Goal: Find specific page/section: Find specific page/section

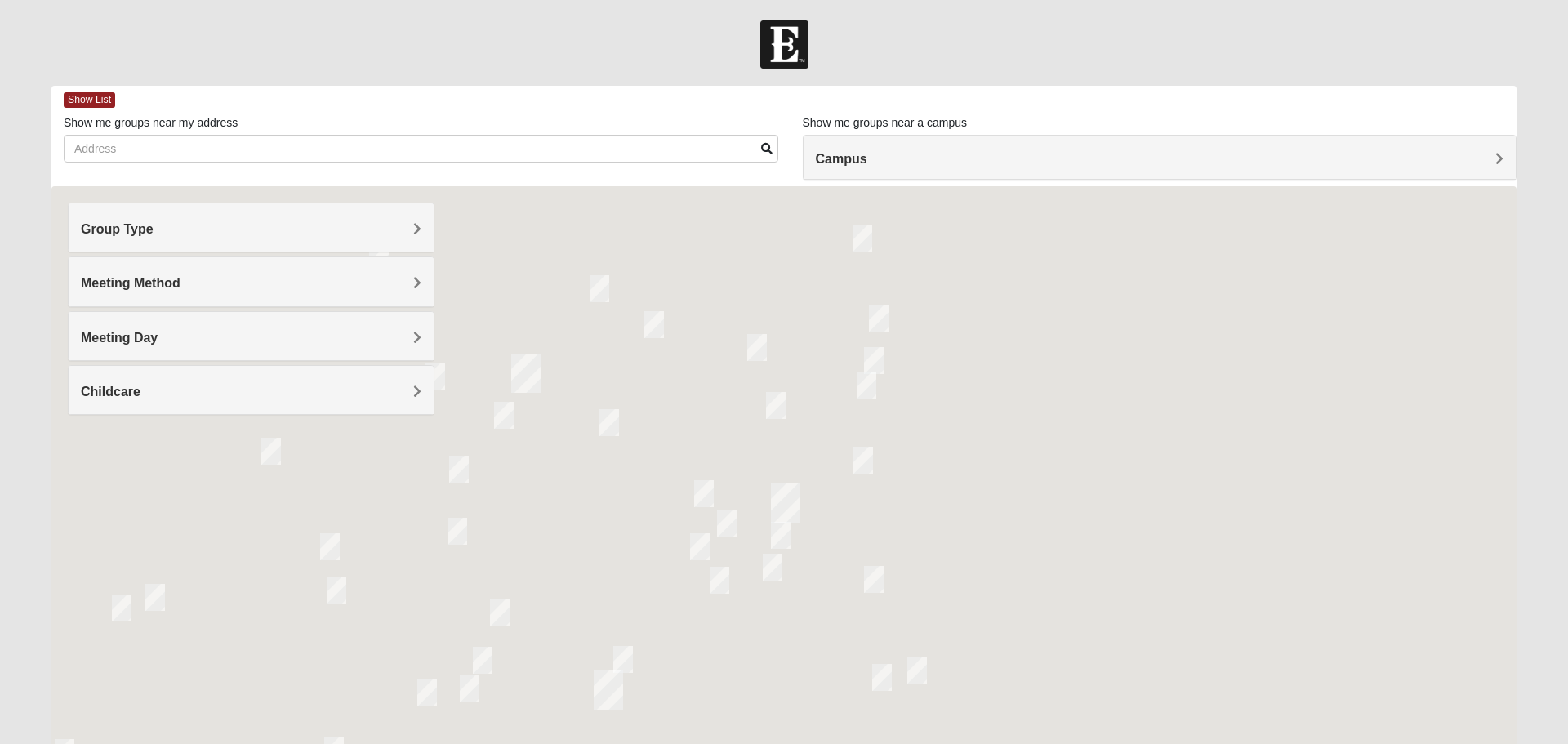
scroll to position [83, 0]
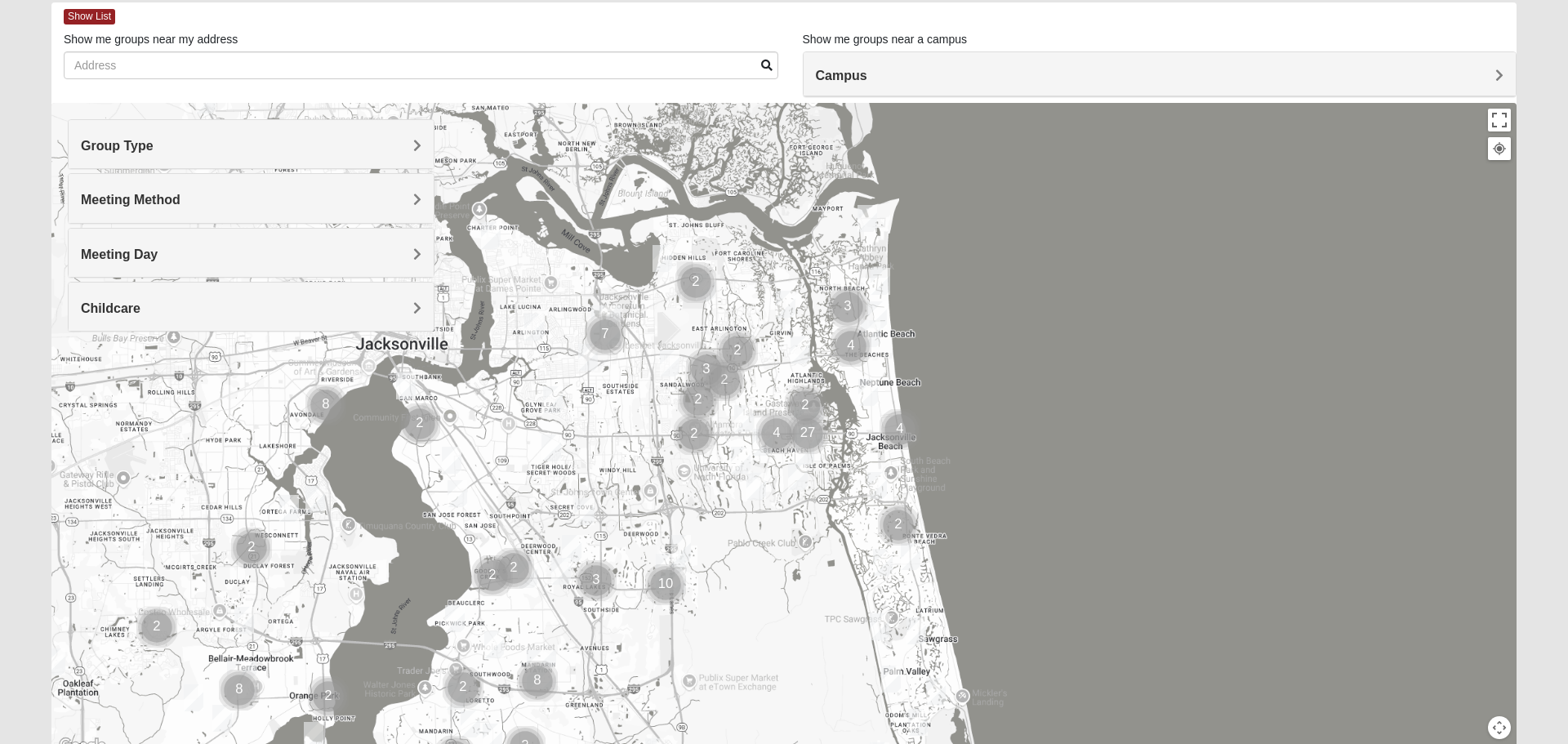
click at [327, 132] on div "Group Type" at bounding box center [251, 143] width 365 height 48
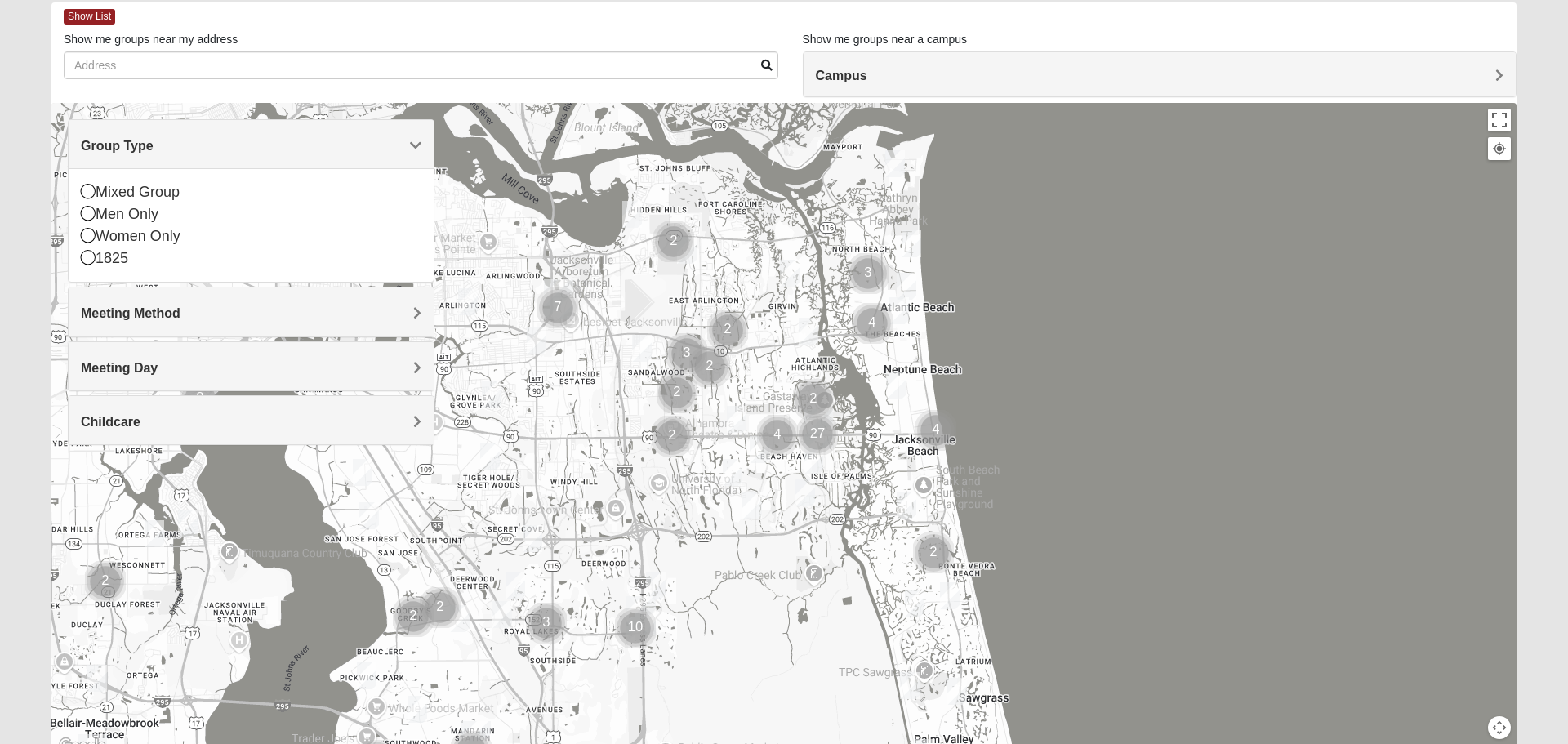
click at [88, 215] on icon at bounding box center [88, 213] width 15 height 15
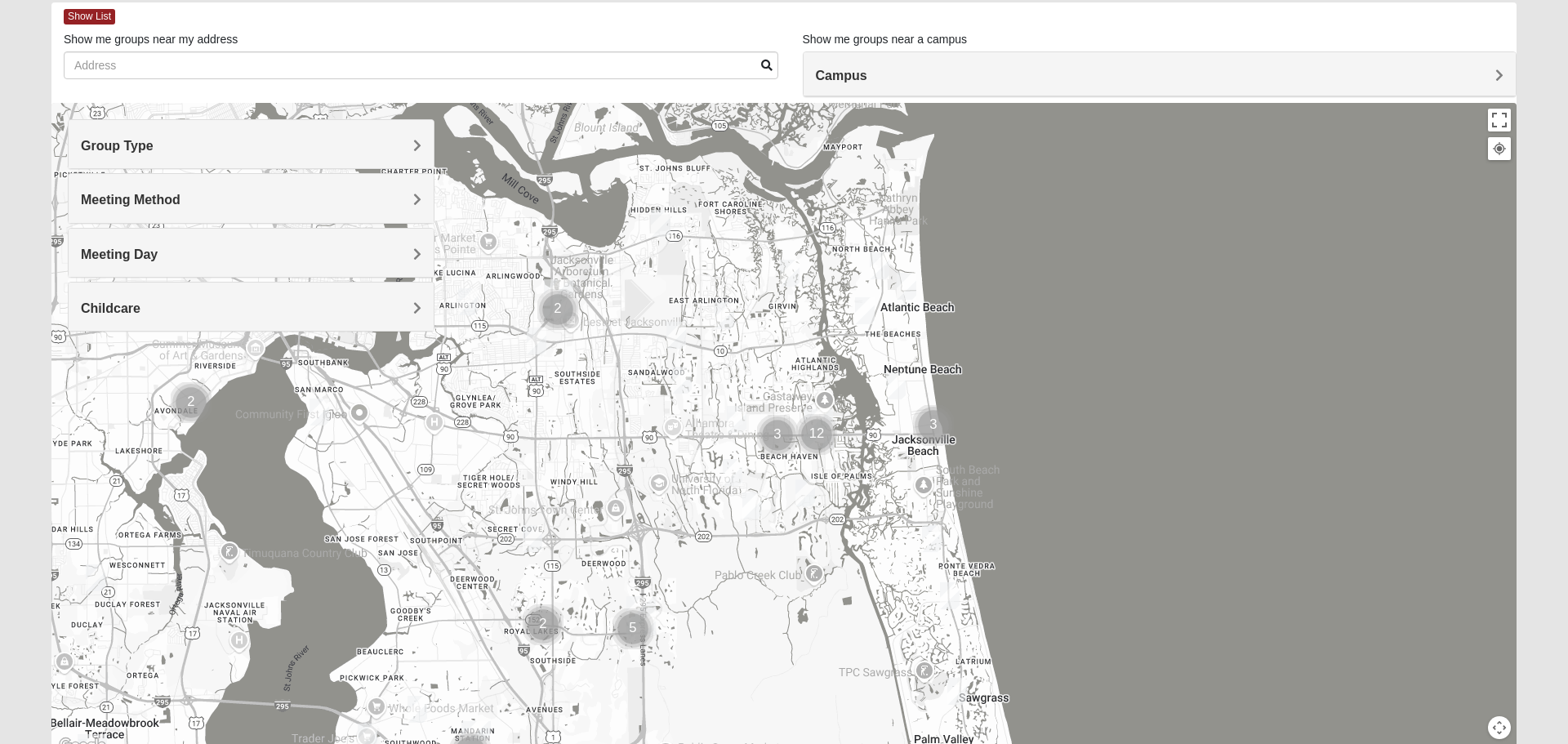
click at [211, 214] on div "Meeting Method" at bounding box center [251, 197] width 365 height 48
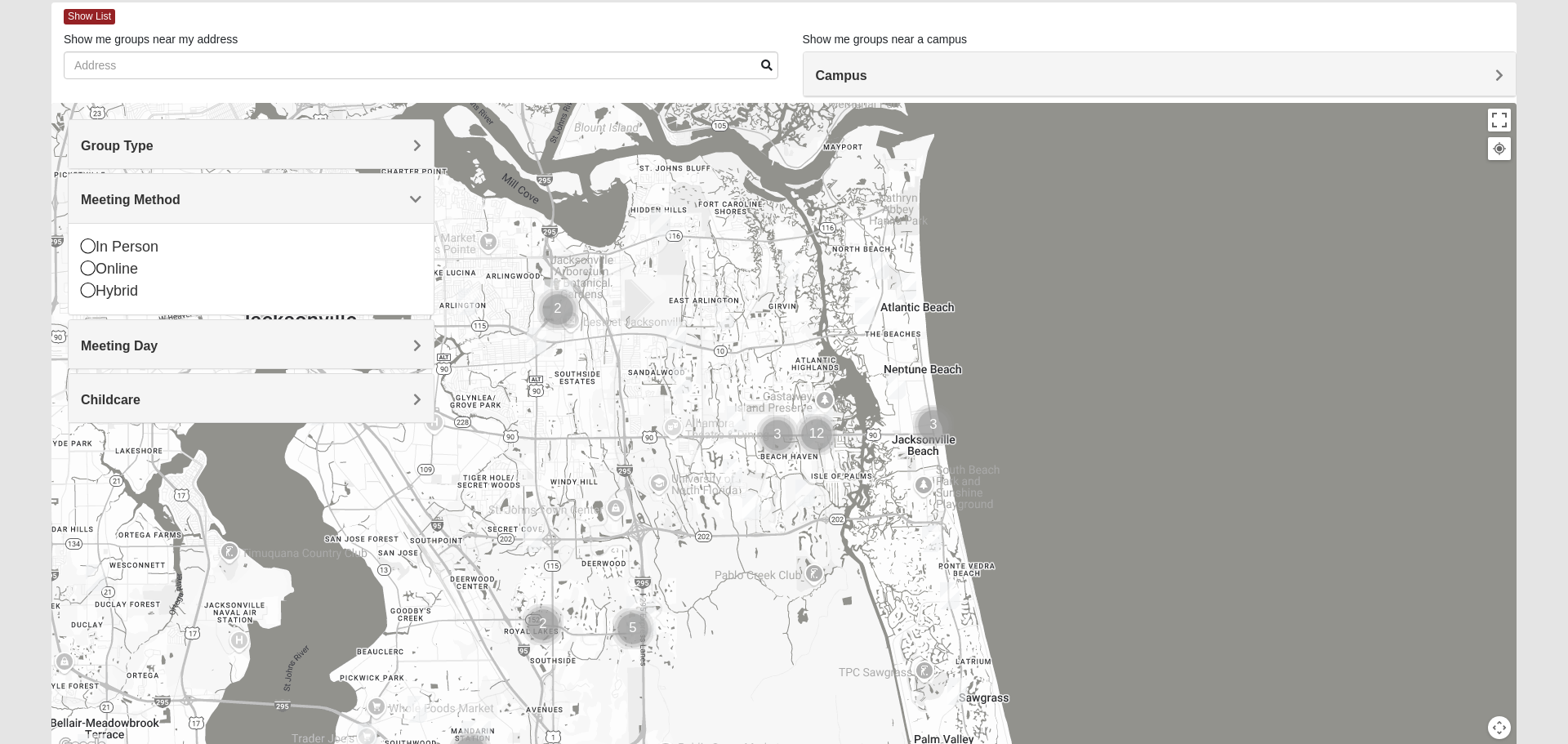
click at [88, 247] on icon at bounding box center [88, 246] width 15 height 15
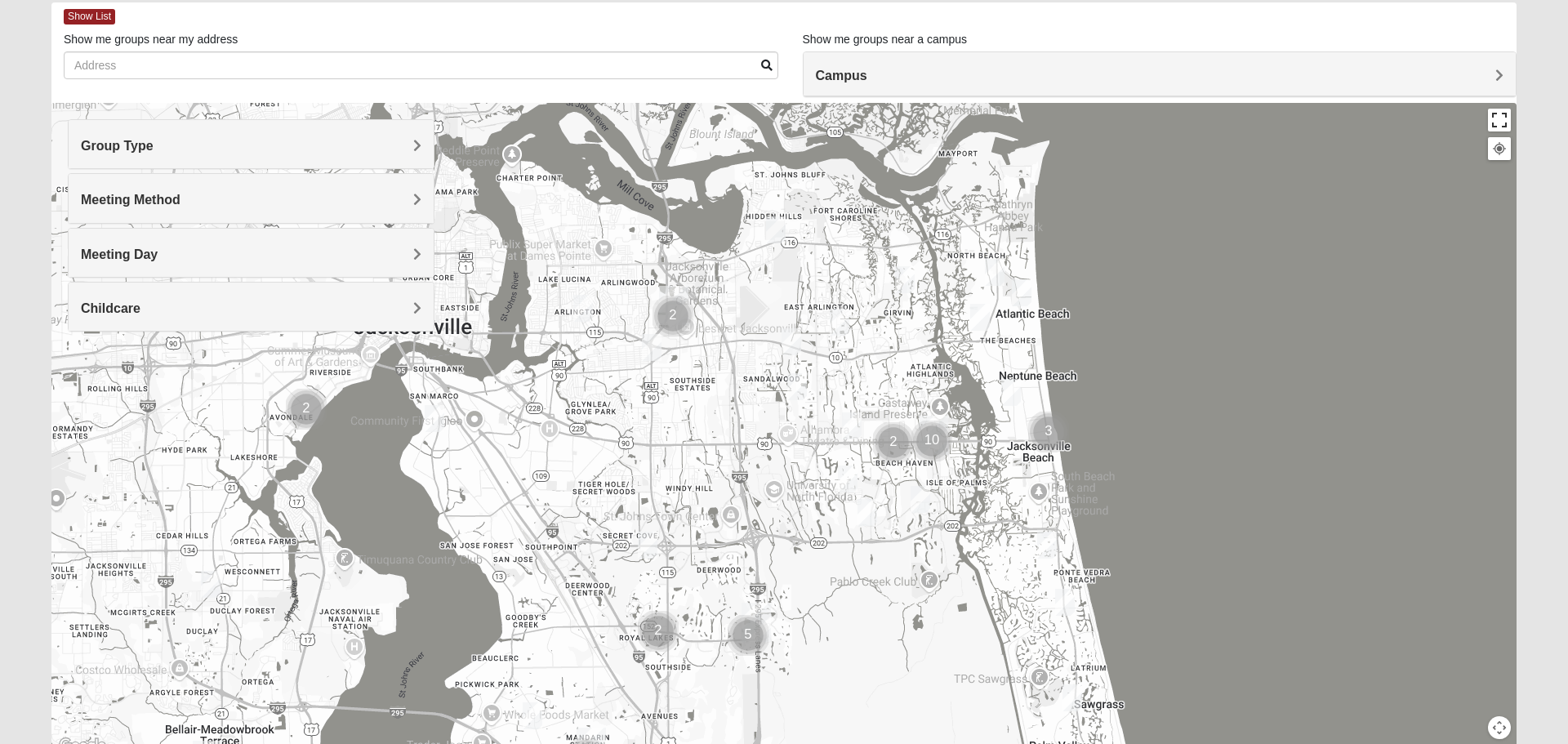
click at [1502, 117] on button "Toggle fullscreen view" at bounding box center [1500, 120] width 22 height 22
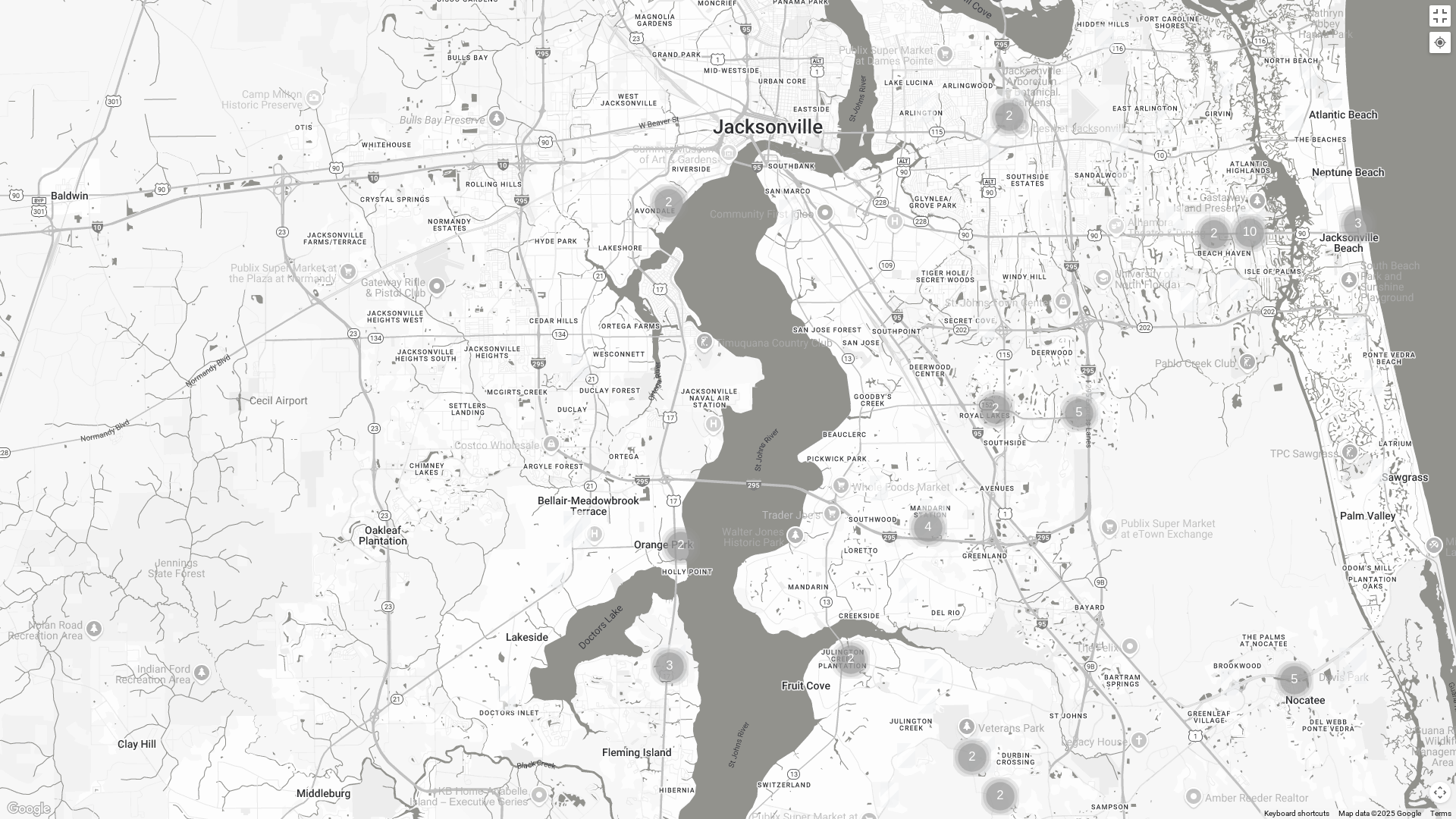
click at [586, 364] on img "Mens Gonzalez 32073" at bounding box center [580, 366] width 30 height 37
click at [701, 270] on button "Close" at bounding box center [692, 278] width 37 height 37
click at [566, 586] on img "Mens Hughes 32073" at bounding box center [555, 575] width 30 height 37
click at [683, 476] on button "Close" at bounding box center [668, 488] width 37 height 37
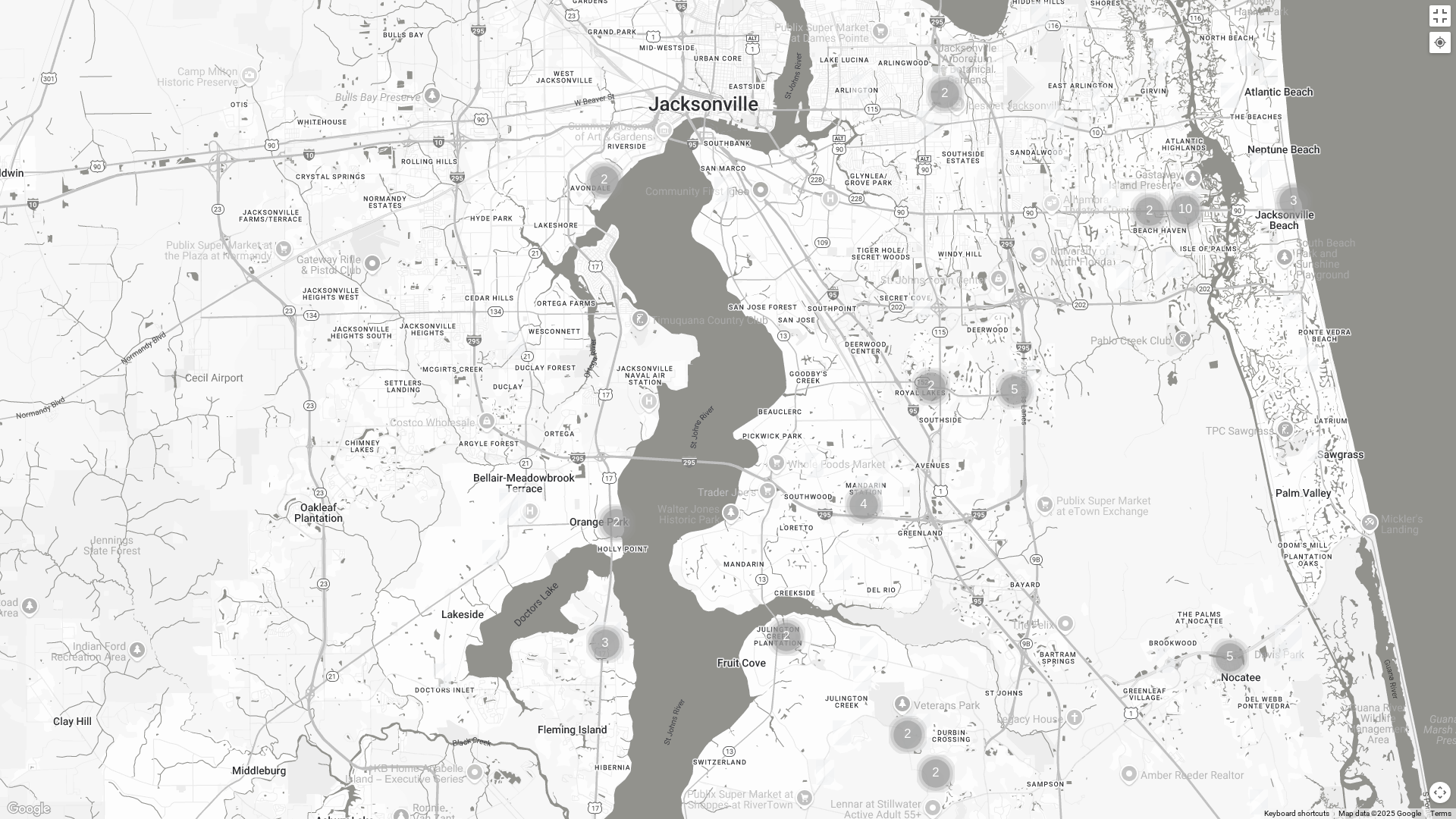
click at [515, 512] on img "Orange Park" at bounding box center [512, 507] width 39 height 49
click at [570, 423] on button "Close" at bounding box center [584, 439] width 37 height 37
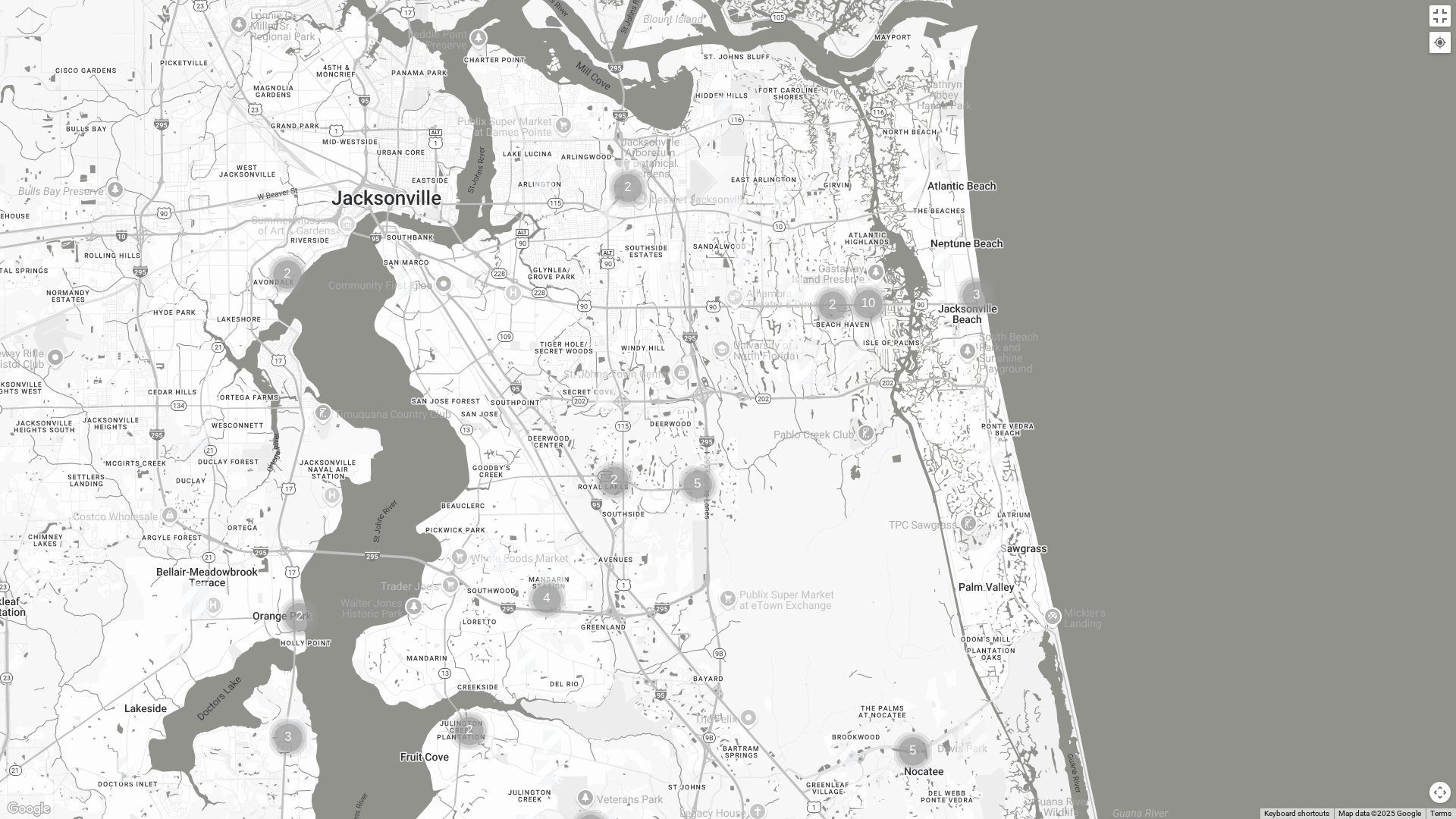
click at [717, 462] on img "Cluster of 5 groups" at bounding box center [698, 485] width 50 height 50
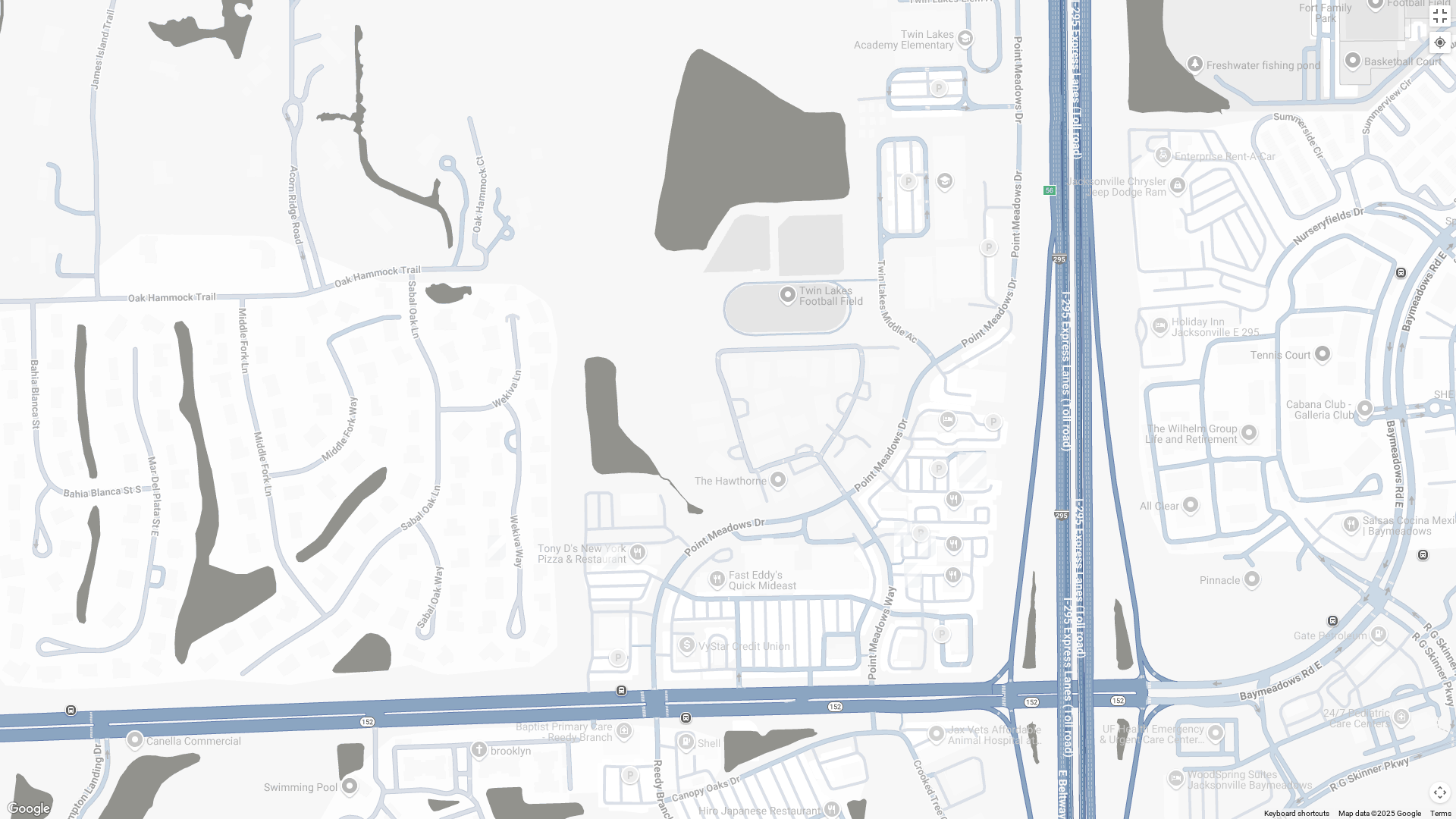
click at [775, 194] on div at bounding box center [728, 410] width 1456 height 819
click at [834, 195] on div at bounding box center [728, 410] width 1456 height 819
click at [865, 85] on div at bounding box center [728, 410] width 1456 height 819
click at [867, 33] on div at bounding box center [728, 410] width 1456 height 819
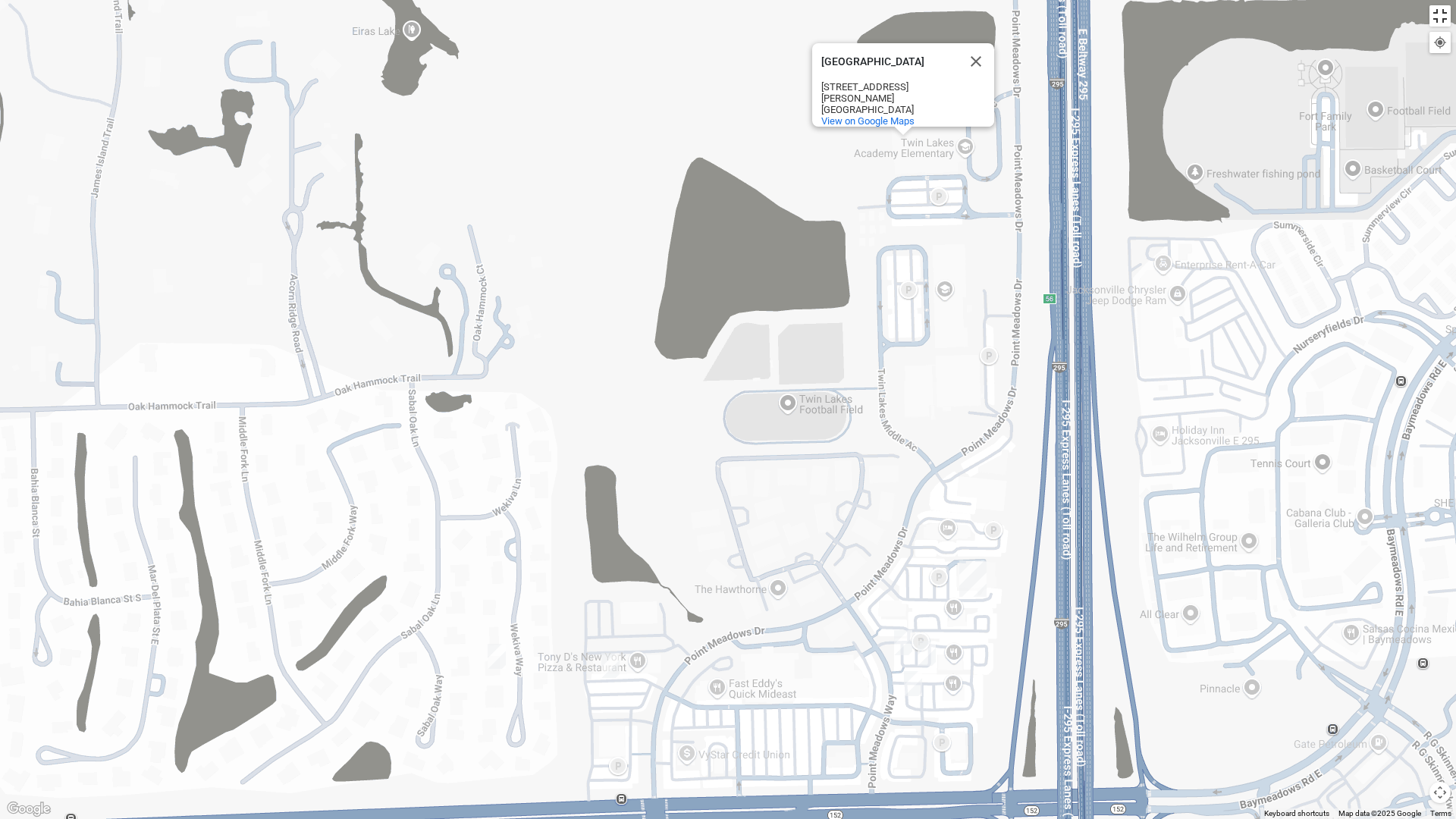
click at [1436, 8] on button "Toggle fullscreen view" at bounding box center [1440, 16] width 21 height 21
